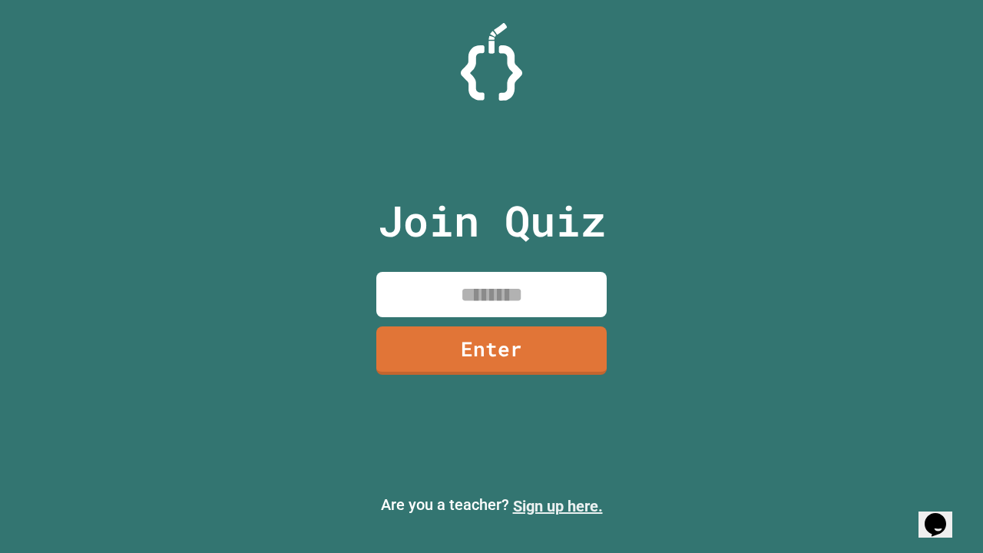
click at [557, 506] on link "Sign up here." at bounding box center [558, 506] width 90 height 18
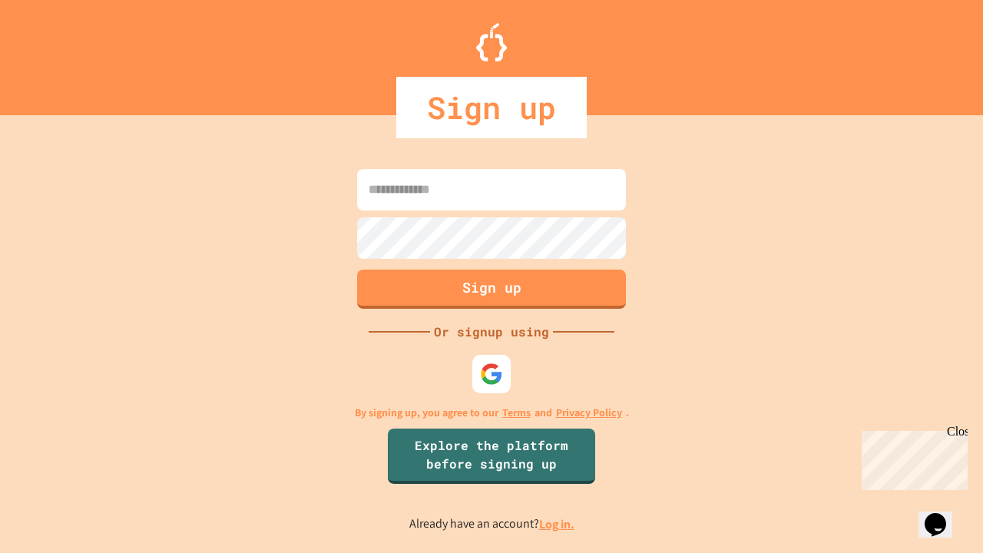
click at [557, 524] on link "Log in." at bounding box center [556, 524] width 35 height 16
